Goal: Transaction & Acquisition: Book appointment/travel/reservation

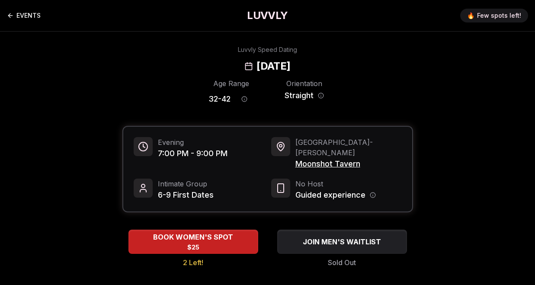
click at [37, 18] on link "EVENTS" at bounding box center [24, 15] width 34 height 17
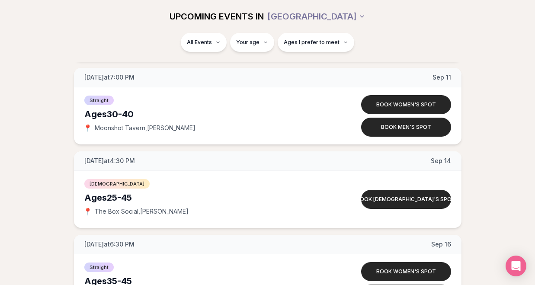
scroll to position [1699, 0]
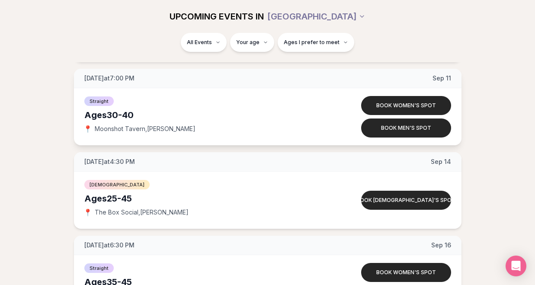
click at [152, 76] on div "[DATE] at 7:00 PM [DATE]" at bounding box center [268, 78] width 388 height 19
click at [101, 95] on div "Straight" at bounding box center [206, 100] width 244 height 10
click at [101, 111] on div "Ages [DEMOGRAPHIC_DATA]" at bounding box center [206, 115] width 244 height 12
click at [104, 127] on span "Moonshot Tavern , [PERSON_NAME]" at bounding box center [145, 129] width 101 height 9
click at [383, 136] on button "Book men's spot" at bounding box center [406, 128] width 90 height 19
